Goal: Use online tool/utility: Utilize a website feature to perform a specific function

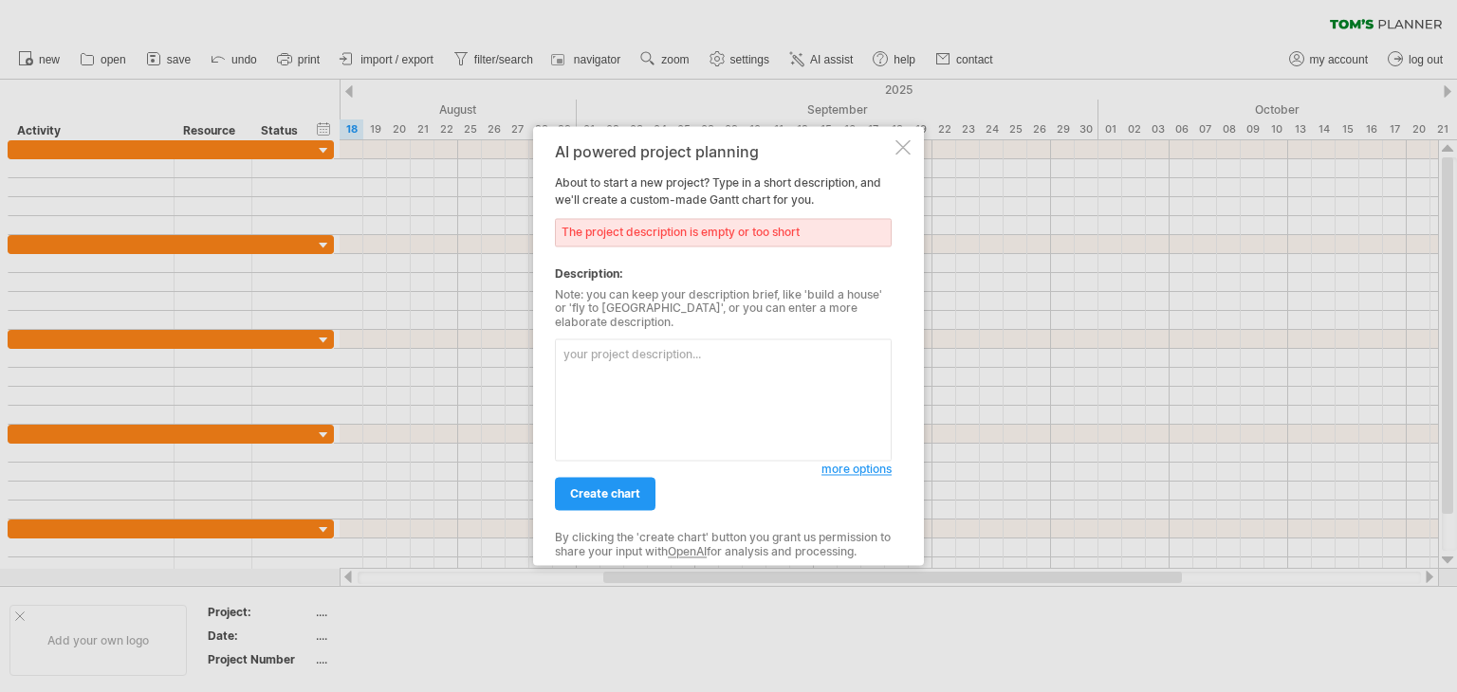
click at [706, 394] on textarea at bounding box center [723, 401] width 337 height 122
click at [618, 490] on span "create chart" at bounding box center [605, 494] width 70 height 14
click at [659, 359] on textarea "iot" at bounding box center [723, 401] width 337 height 122
type textarea "i"
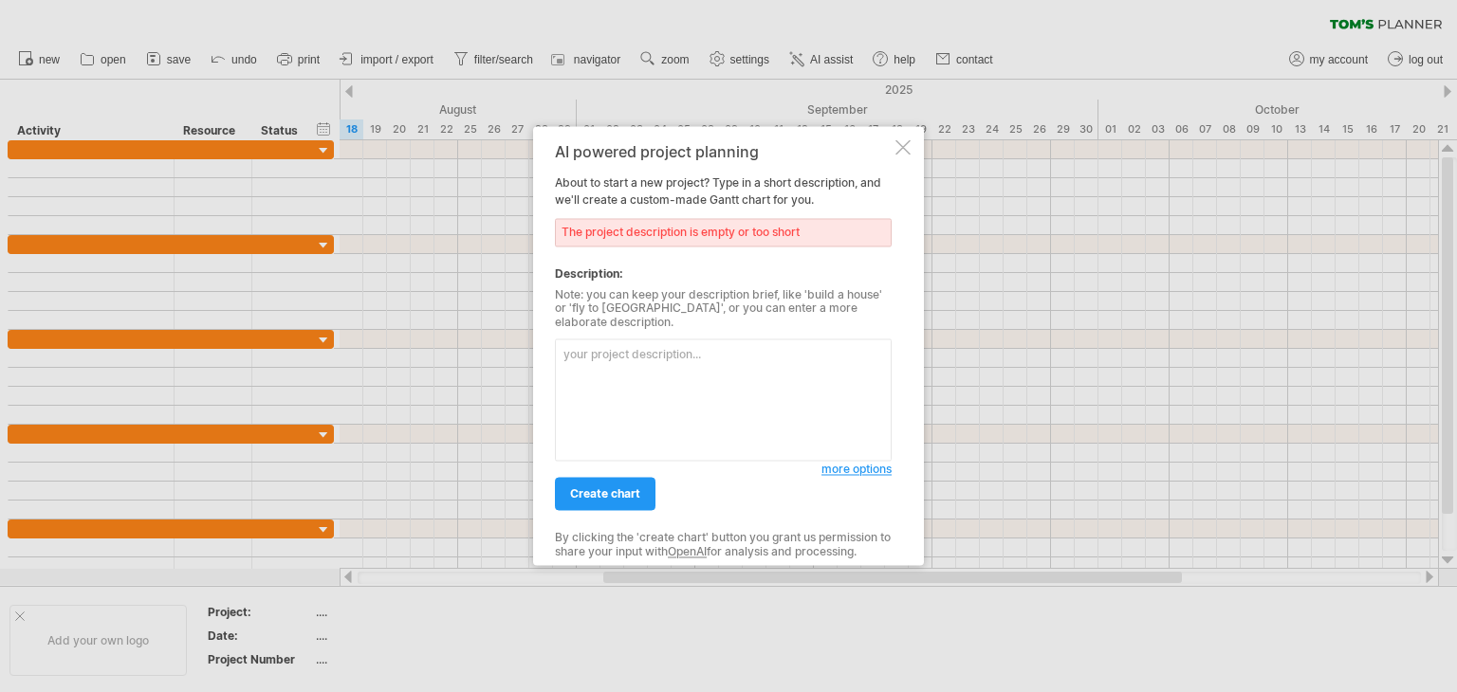
click at [903, 155] on div at bounding box center [902, 146] width 15 height 15
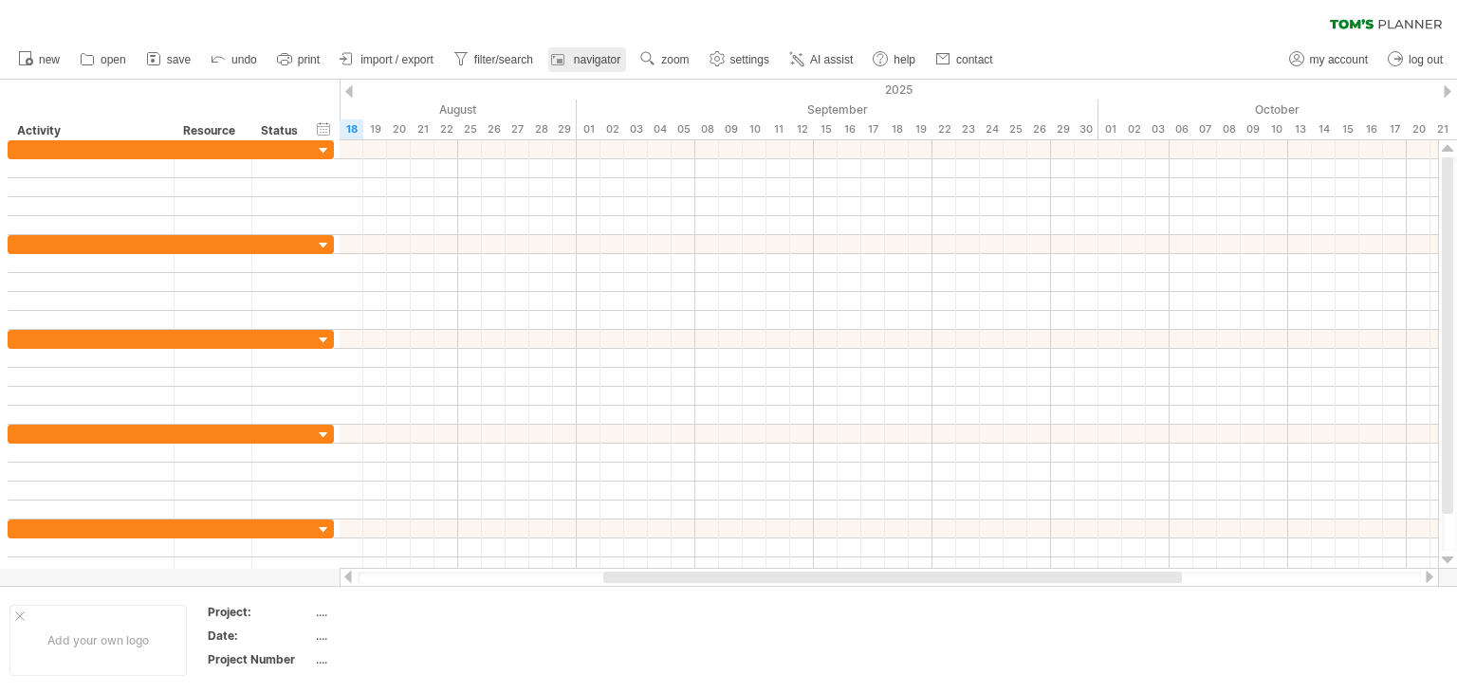
click at [565, 54] on rect at bounding box center [557, 59] width 19 height 19
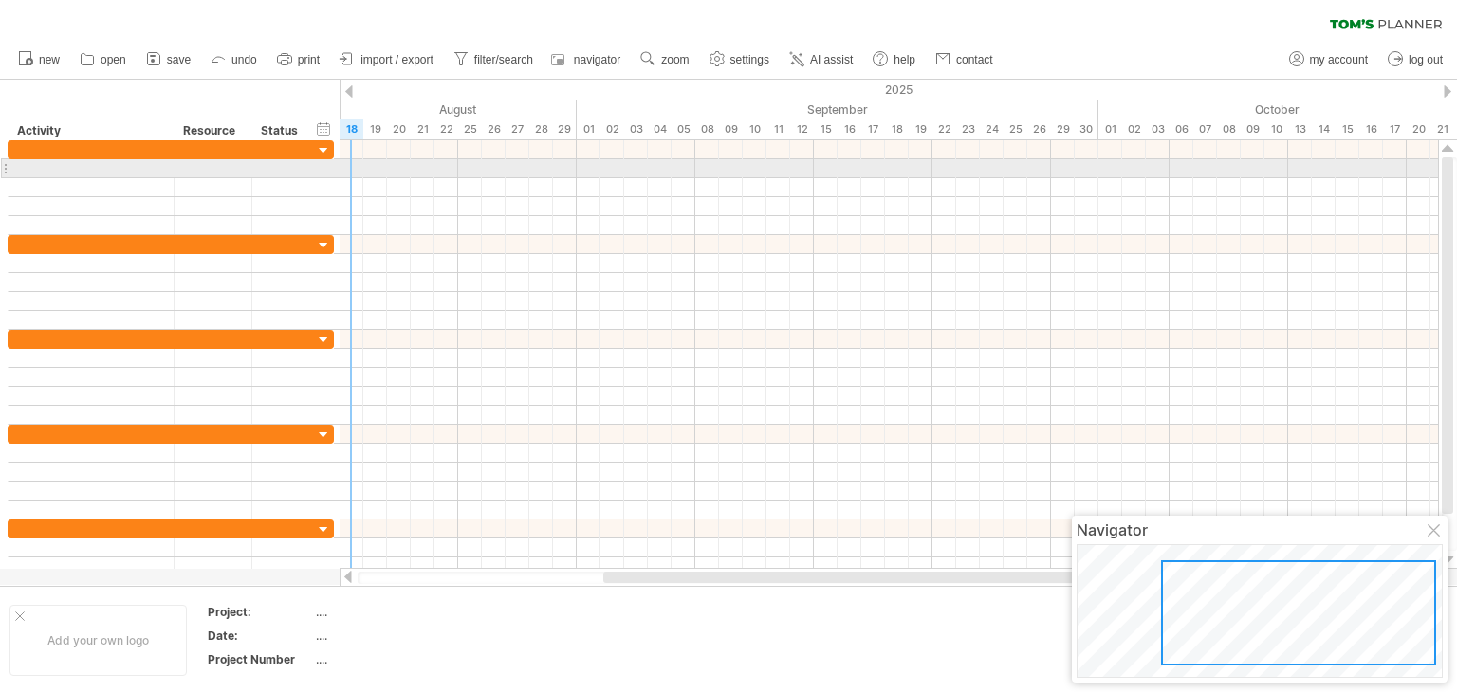
click at [354, 160] on div at bounding box center [889, 168] width 1098 height 19
drag, startPoint x: 354, startPoint y: 160, endPoint x: 577, endPoint y: 175, distance: 223.4
click at [577, 175] on div at bounding box center [889, 168] width 1098 height 19
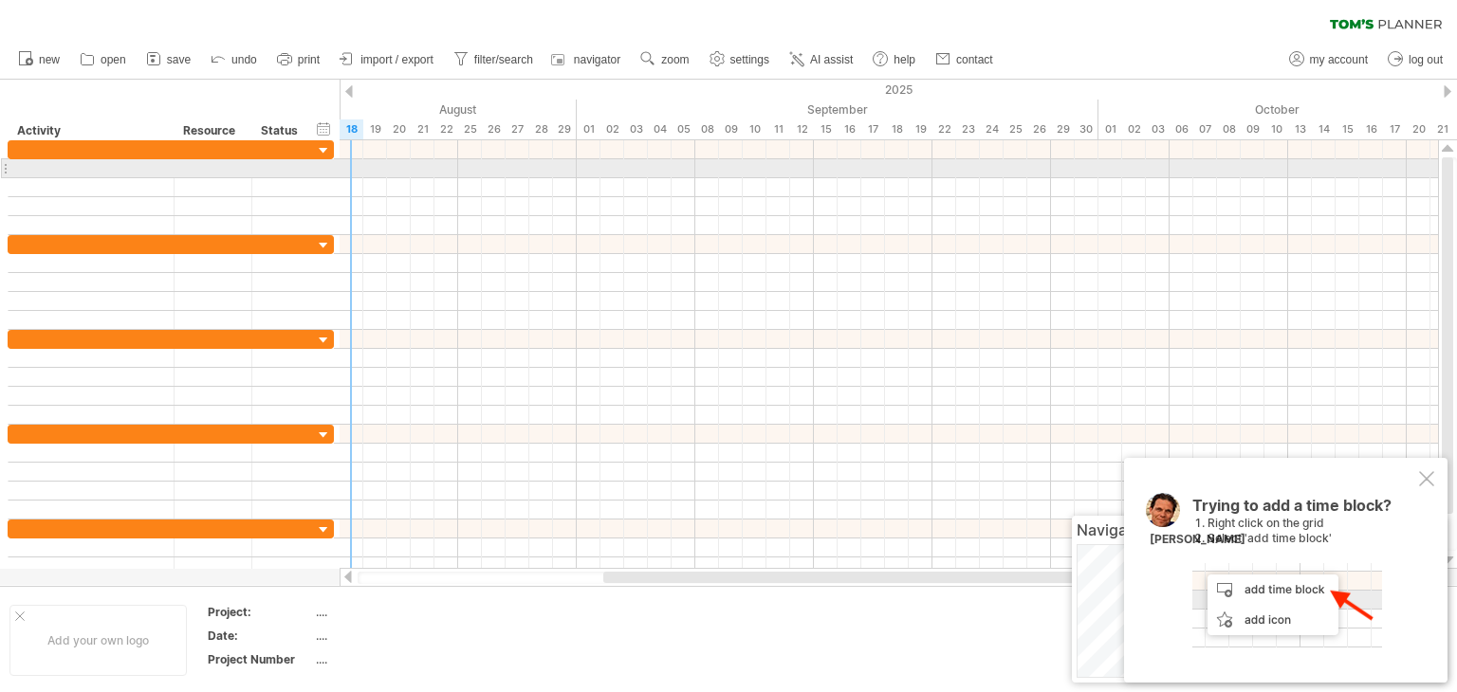
click at [349, 168] on div at bounding box center [889, 168] width 1098 height 19
click at [374, 174] on div at bounding box center [889, 168] width 1098 height 19
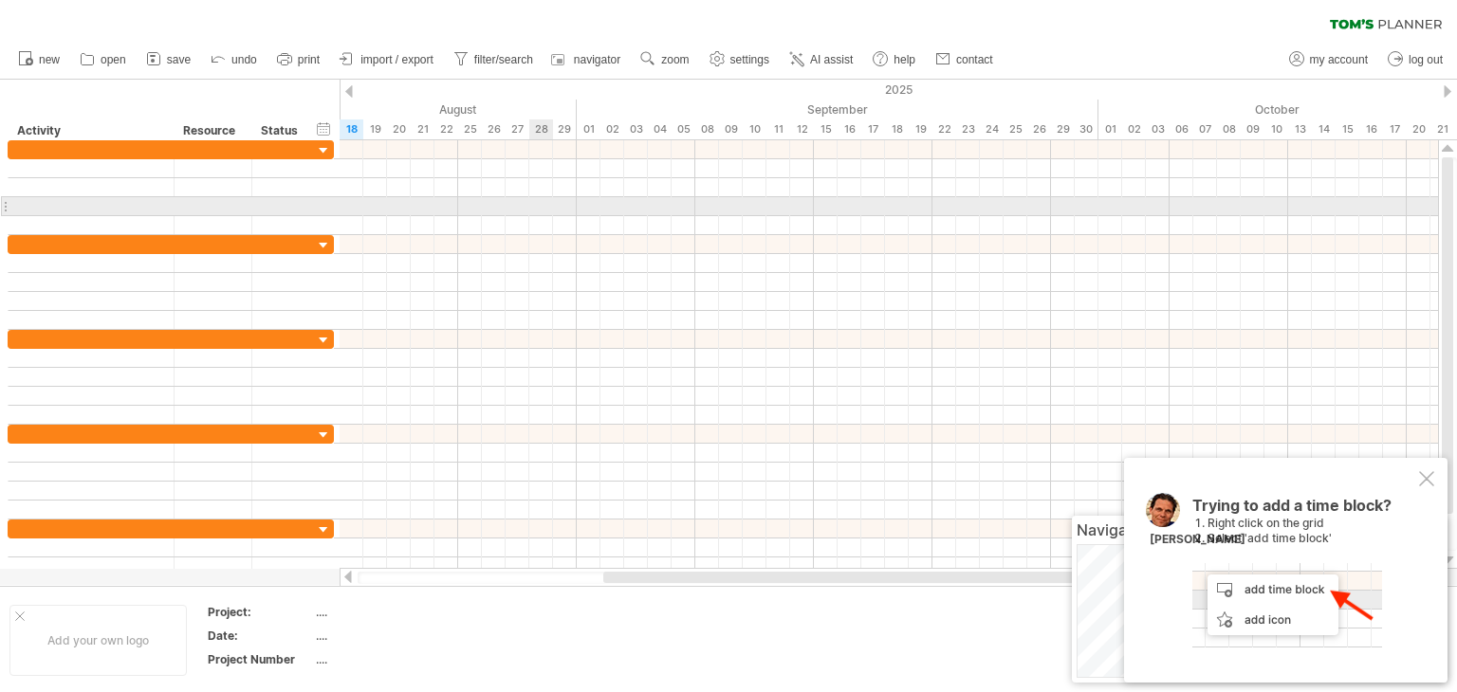
click at [544, 202] on div at bounding box center [889, 206] width 1098 height 19
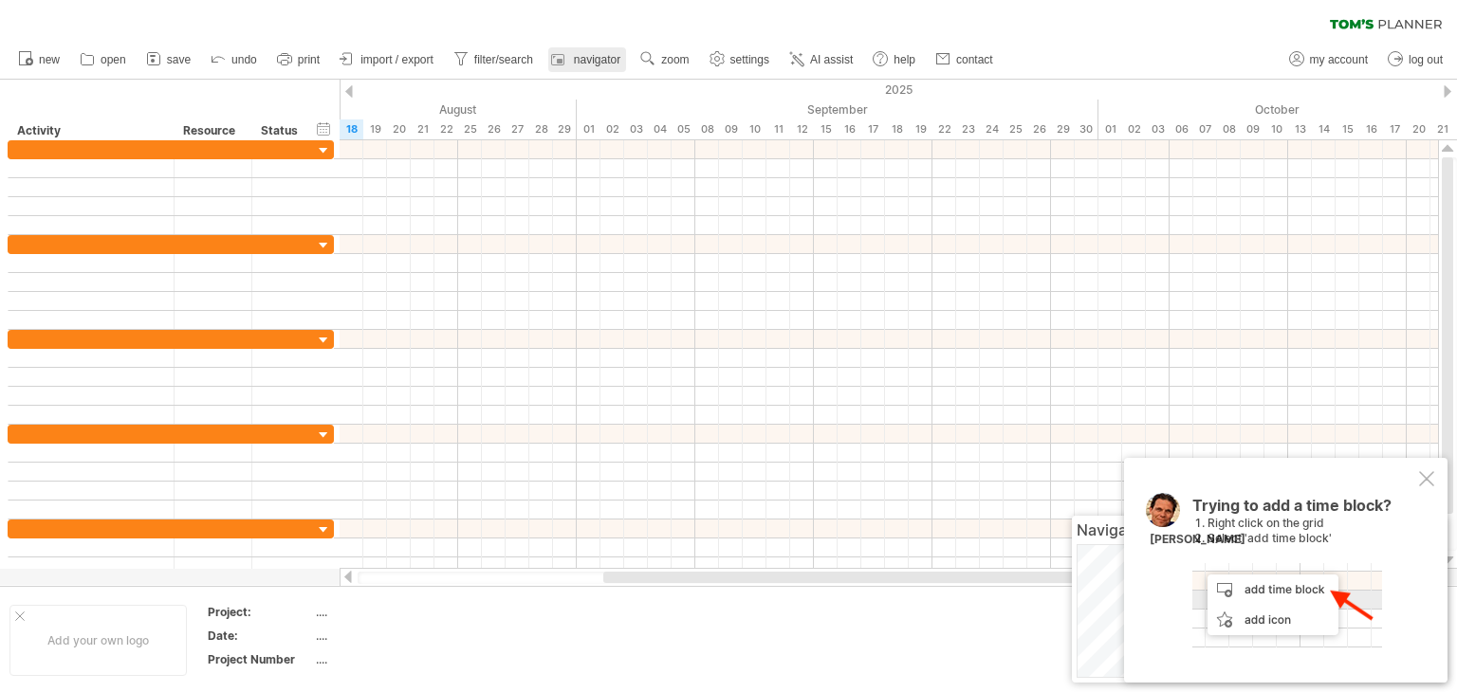
click at [598, 64] on span "navigator" at bounding box center [597, 59] width 46 height 13
click at [30, 66] on icon at bounding box center [25, 57] width 19 height 19
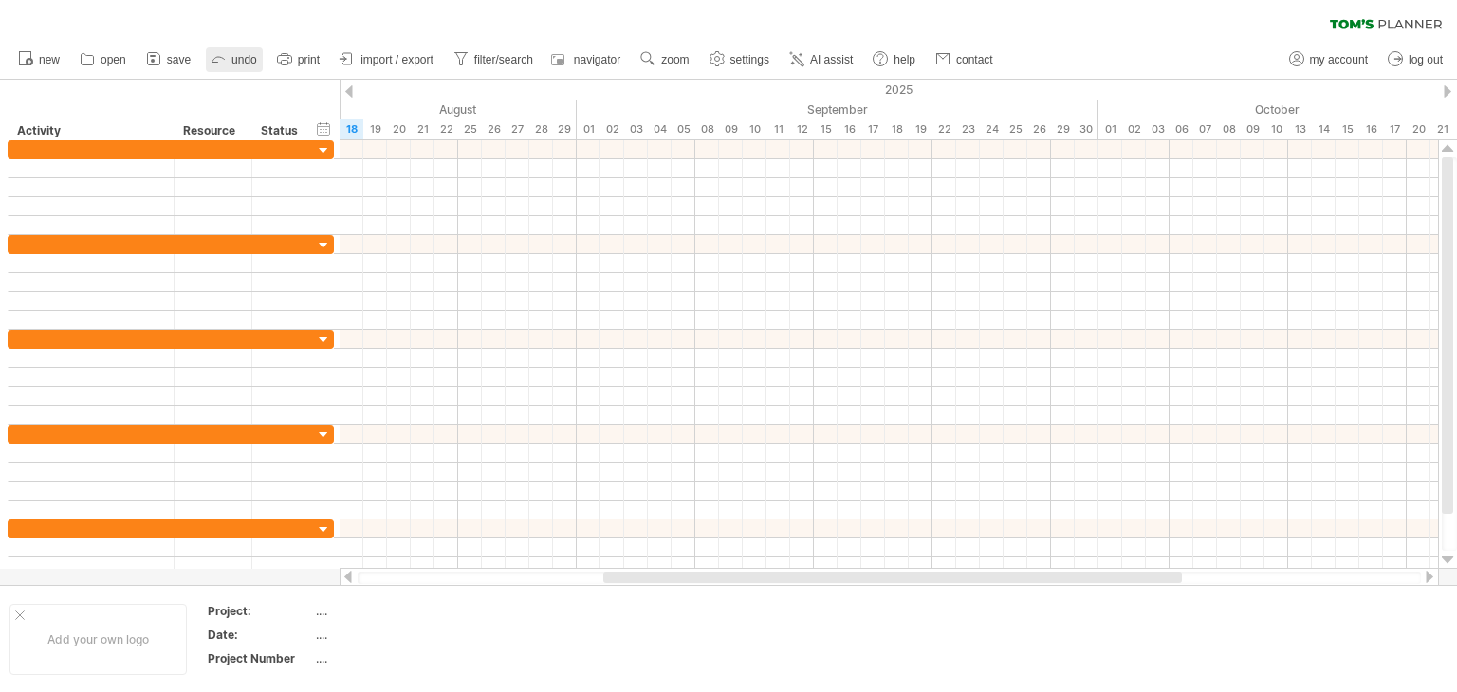
click at [216, 59] on icon at bounding box center [218, 57] width 19 height 19
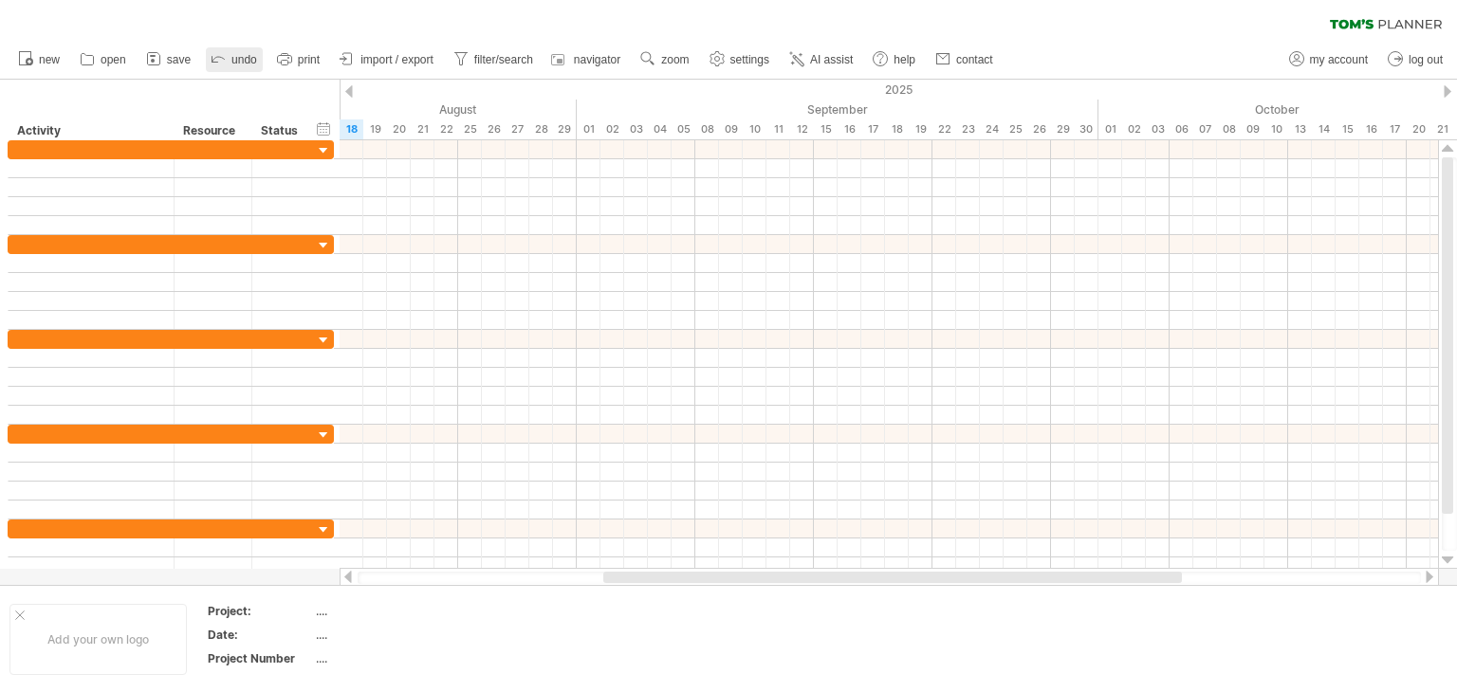
click at [216, 59] on icon at bounding box center [218, 57] width 19 height 19
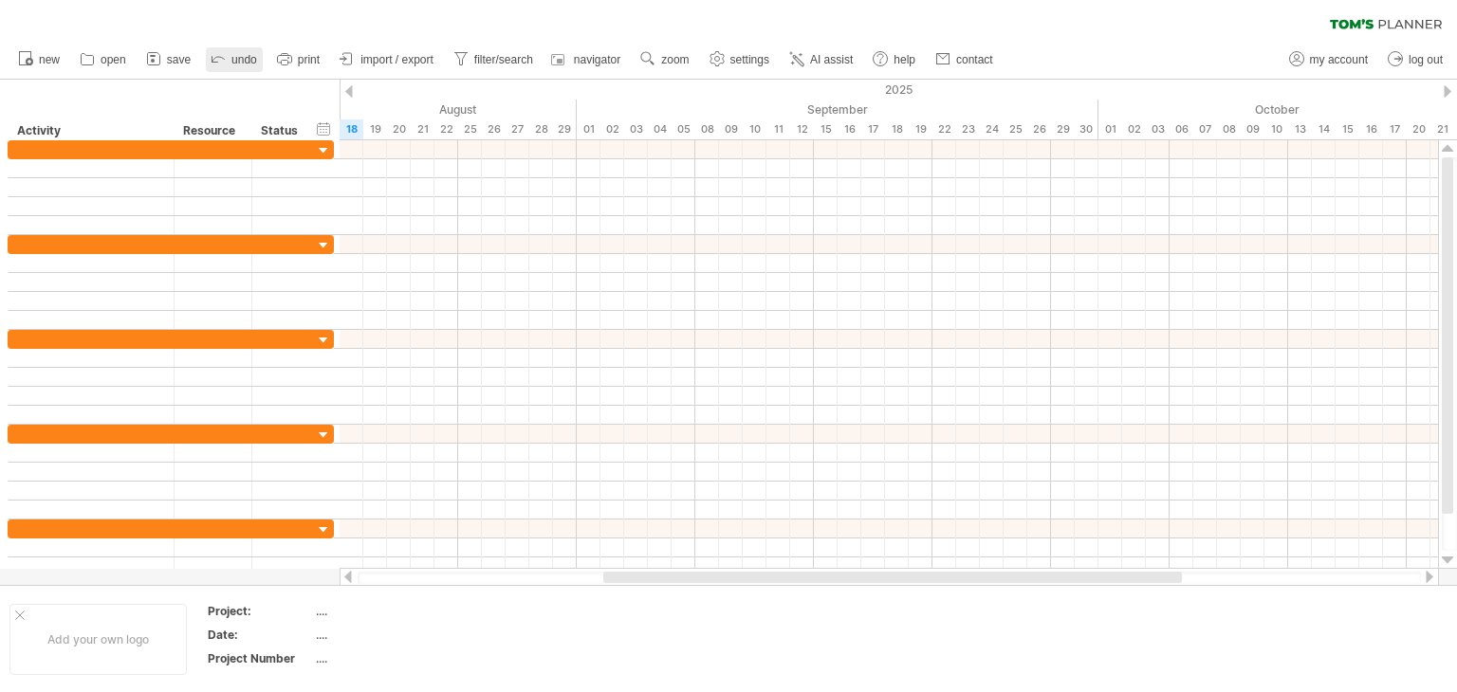
click at [216, 59] on icon at bounding box center [218, 57] width 19 height 19
click at [19, 615] on div at bounding box center [19, 615] width 9 height 9
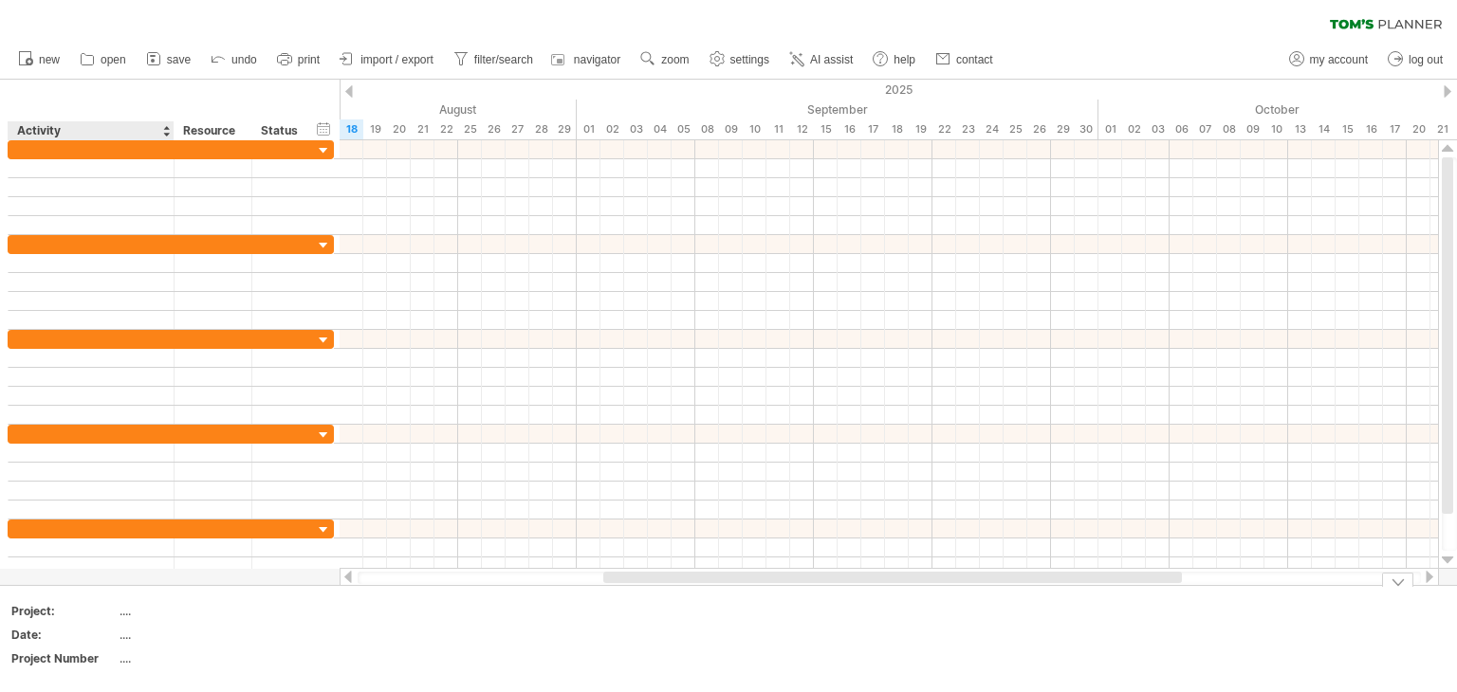
click at [123, 638] on div "...." at bounding box center [198, 635] width 159 height 16
click at [123, 638] on input "text" at bounding box center [195, 635] width 153 height 16
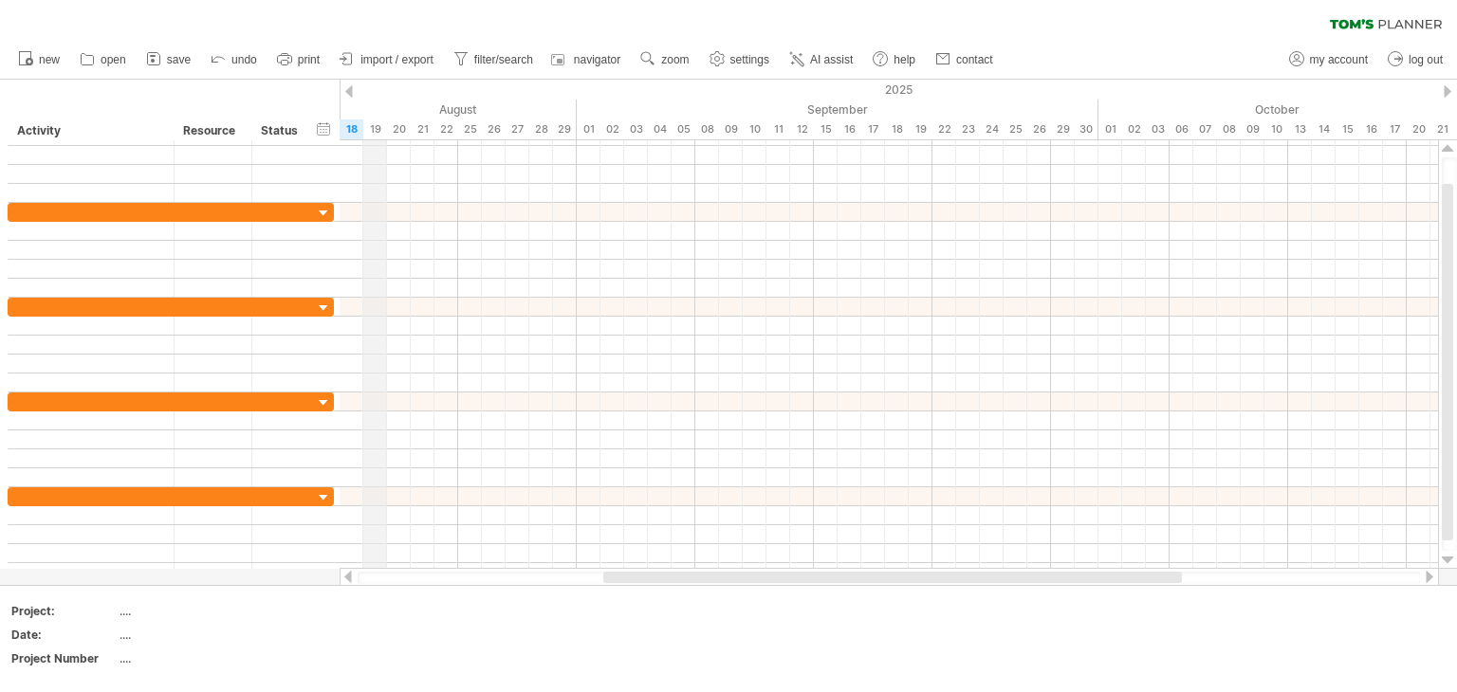
click at [370, 131] on div "19" at bounding box center [375, 129] width 24 height 20
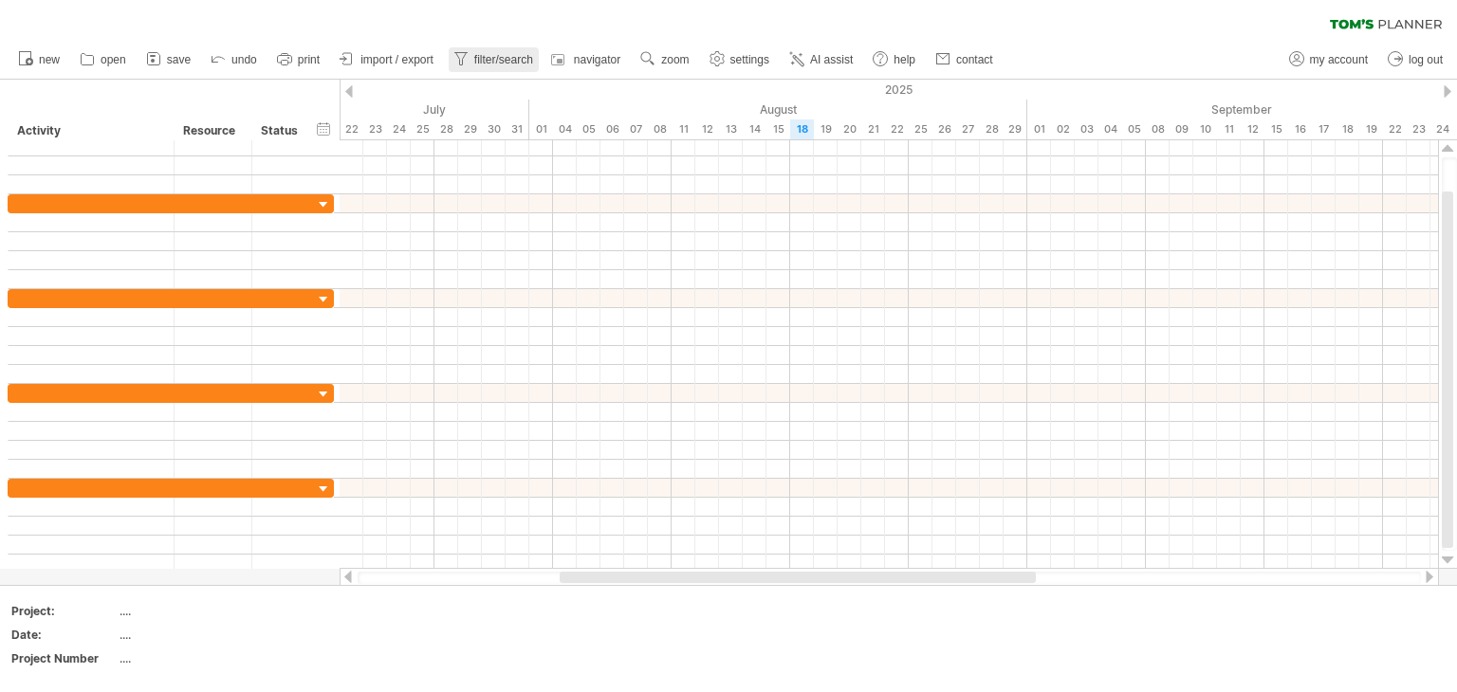
click at [495, 50] on link "filter/search" at bounding box center [494, 59] width 90 height 25
type input "**********"
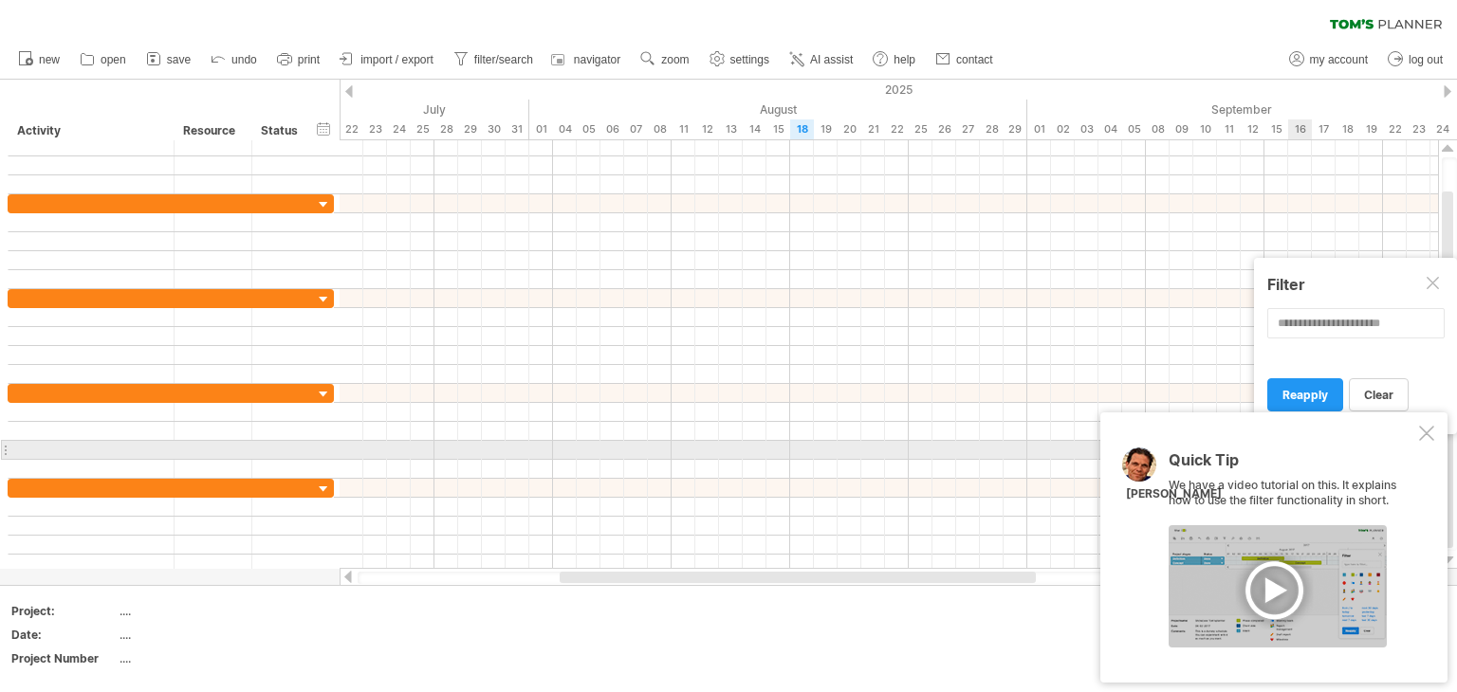
click at [1445, 455] on div "Quick Tip We have a video tutorial on this. It explains how to use the filter f…" at bounding box center [1273, 548] width 347 height 270
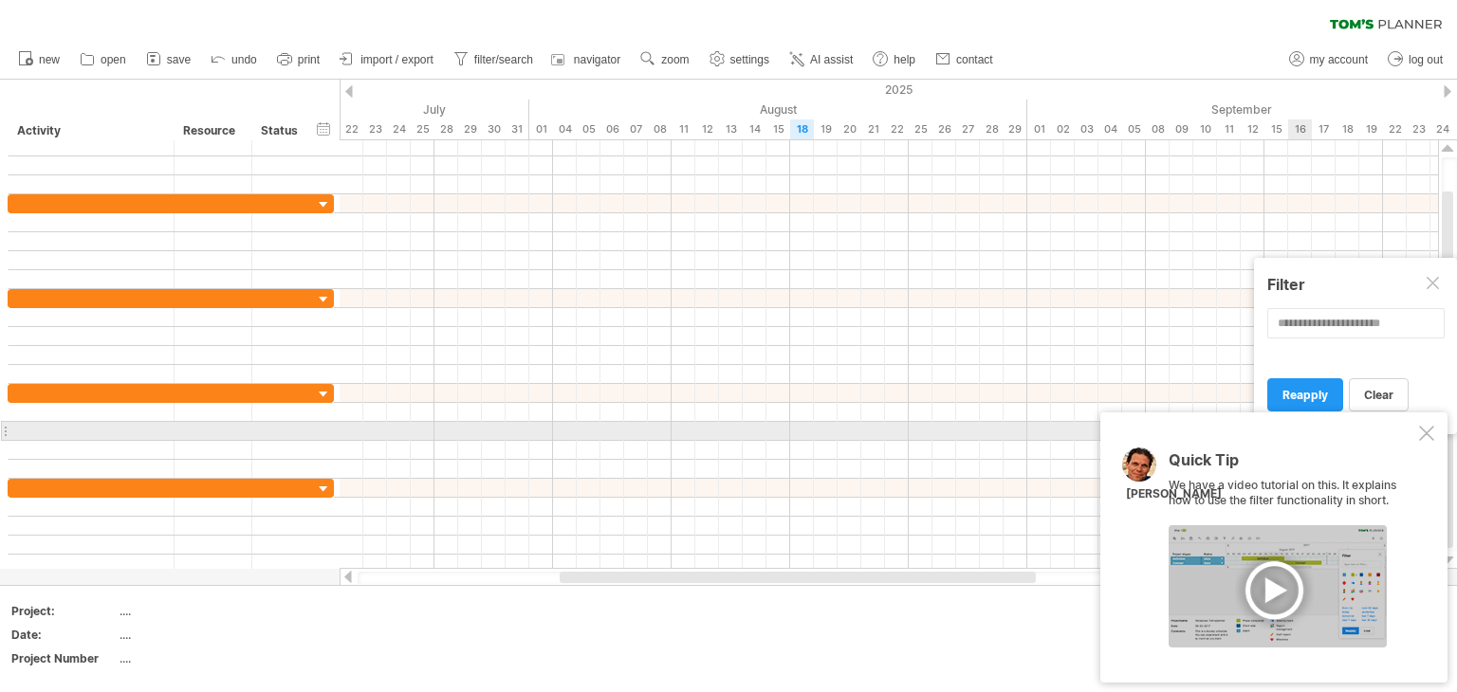
click at [1422, 430] on div at bounding box center [1426, 433] width 15 height 15
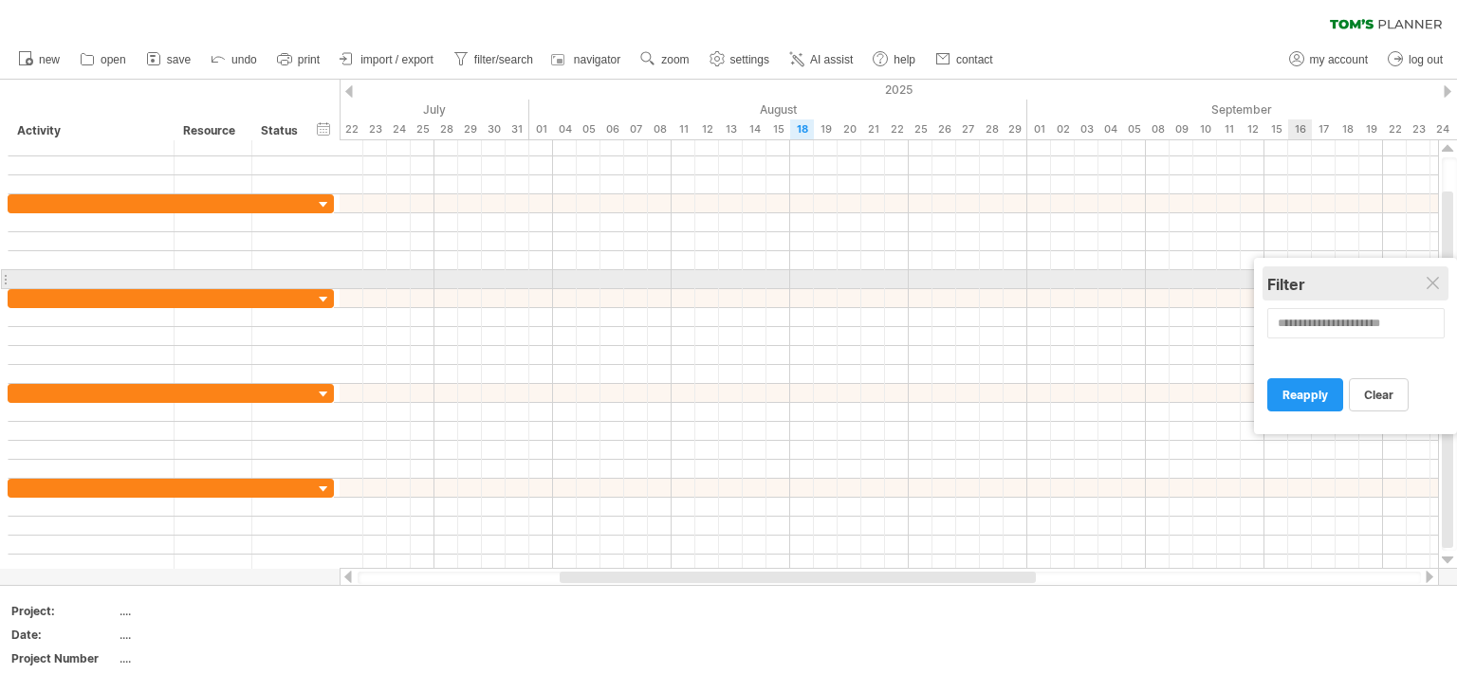
click at [1438, 275] on div "Filter" at bounding box center [1355, 284] width 176 height 19
